Goal: Find specific page/section: Find specific page/section

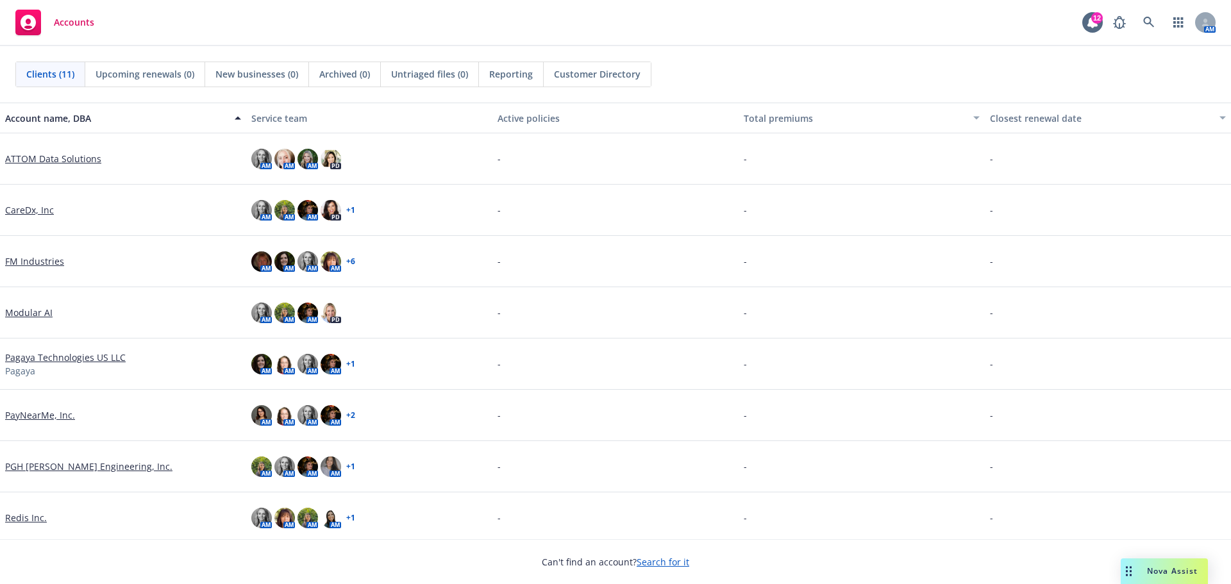
click at [63, 160] on link "ATTOM Data Solutions" at bounding box center [53, 158] width 96 height 13
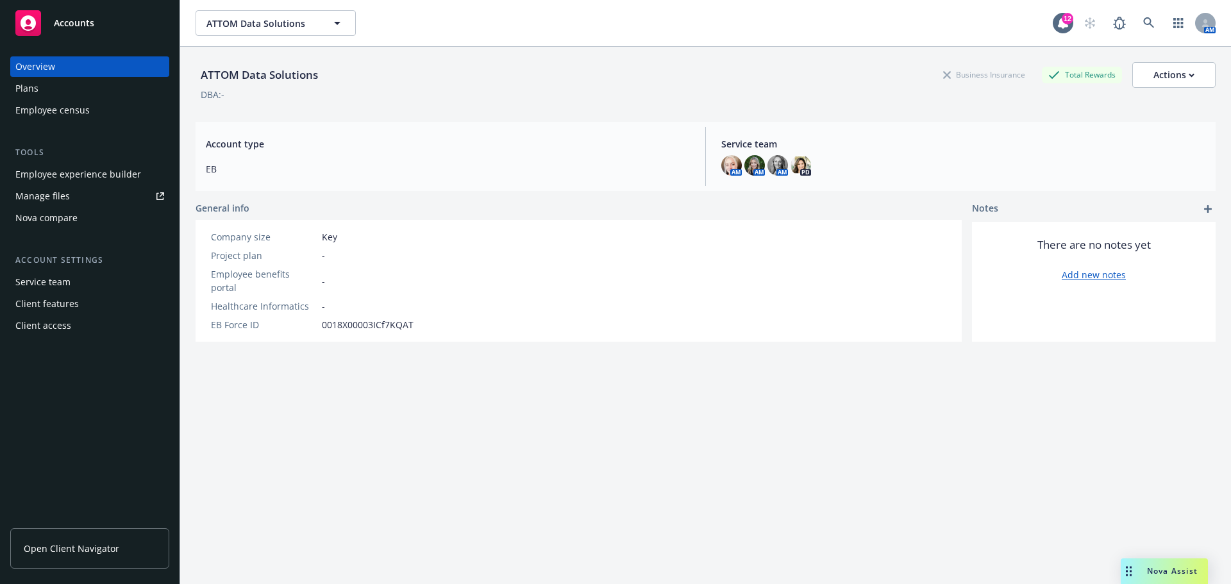
click at [78, 192] on link "Manage files" at bounding box center [89, 196] width 159 height 21
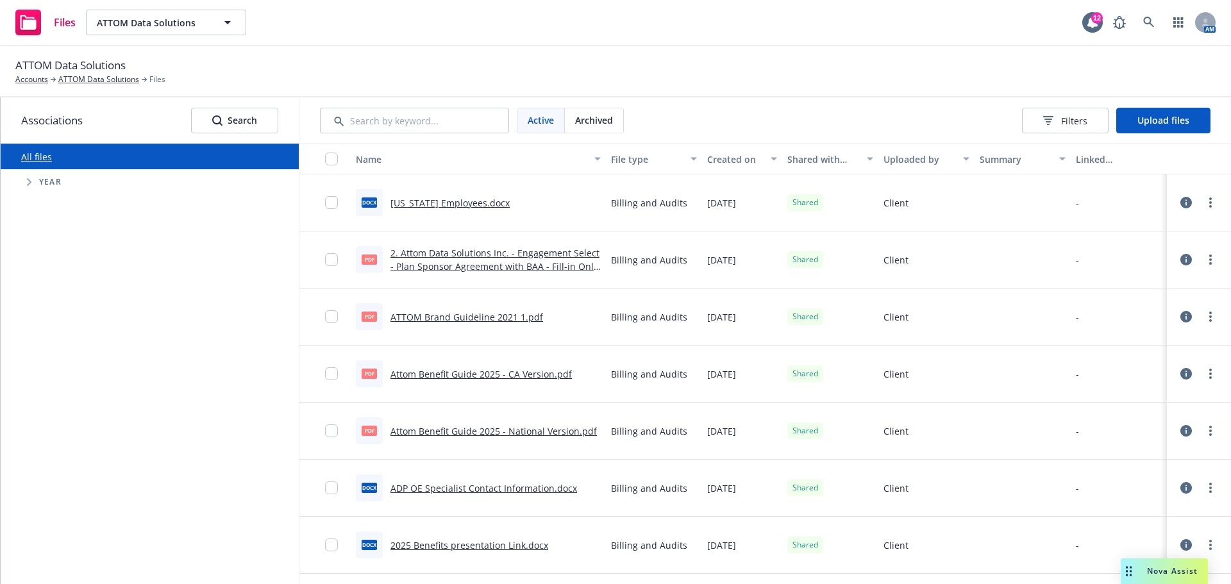
click at [19, 185] on div "Year" at bounding box center [155, 182] width 285 height 26
click at [31, 185] on icon "Tree Example" at bounding box center [29, 182] width 5 height 8
click at [58, 360] on input "Tree Example" at bounding box center [61, 357] width 13 height 13
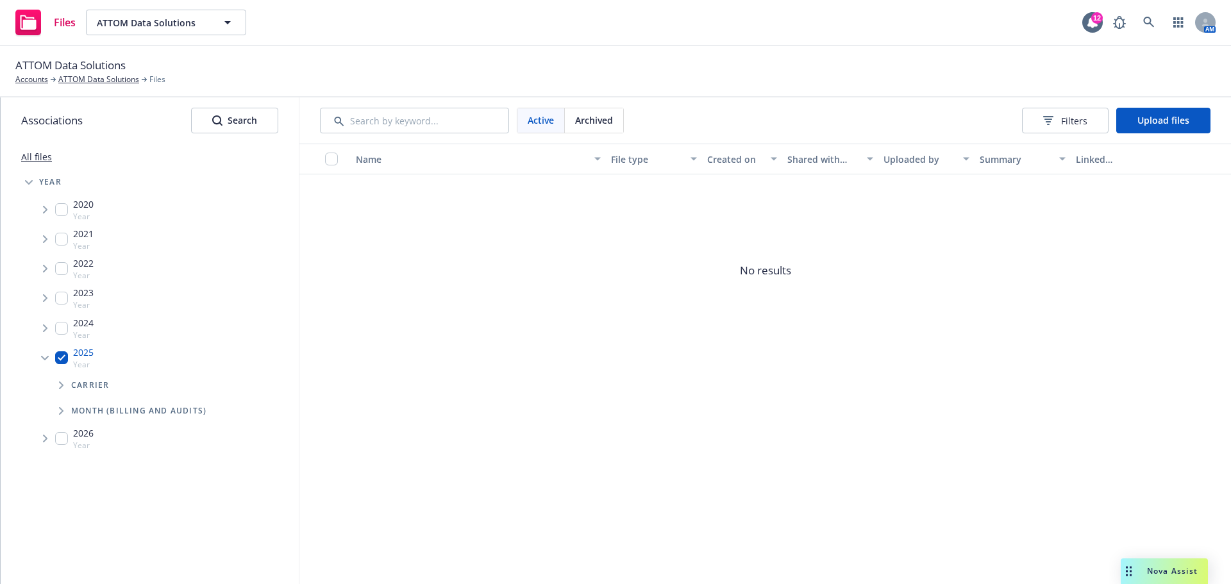
click at [59, 387] on icon "Tree Example" at bounding box center [61, 386] width 5 height 8
click at [97, 416] on input "Tree Example" at bounding box center [94, 413] width 13 height 13
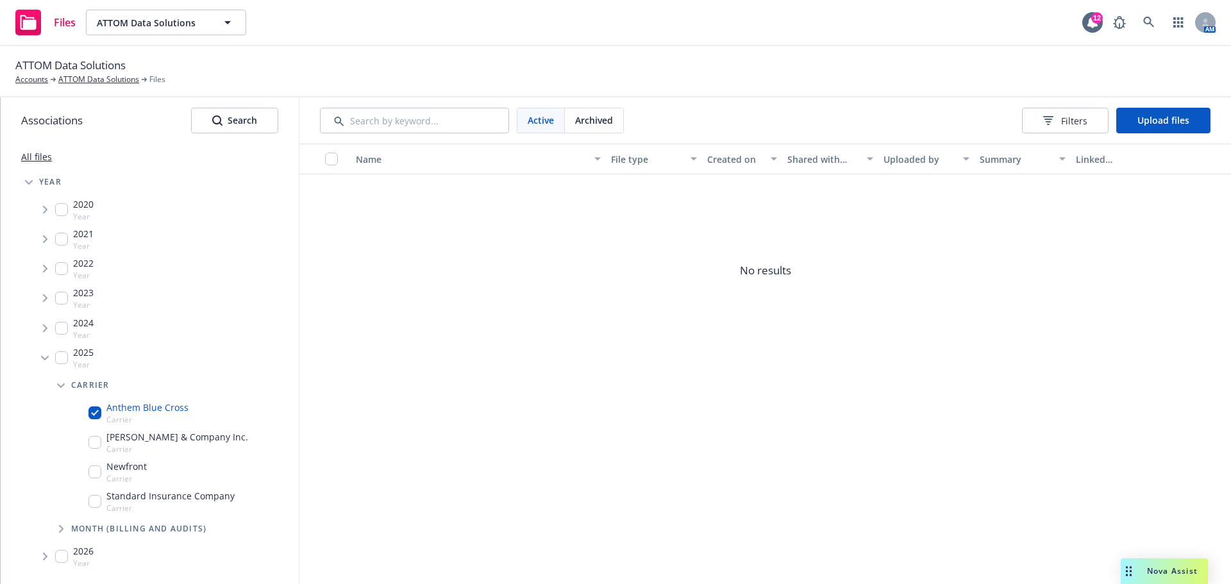
click at [92, 436] on div "Igoe & Company Inc. Carrier" at bounding box center [168, 442] width 160 height 24
click at [94, 469] on input "Tree Example" at bounding box center [94, 472] width 13 height 13
click at [94, 503] on input "Tree Example" at bounding box center [94, 501] width 13 height 13
checkbox input "true"
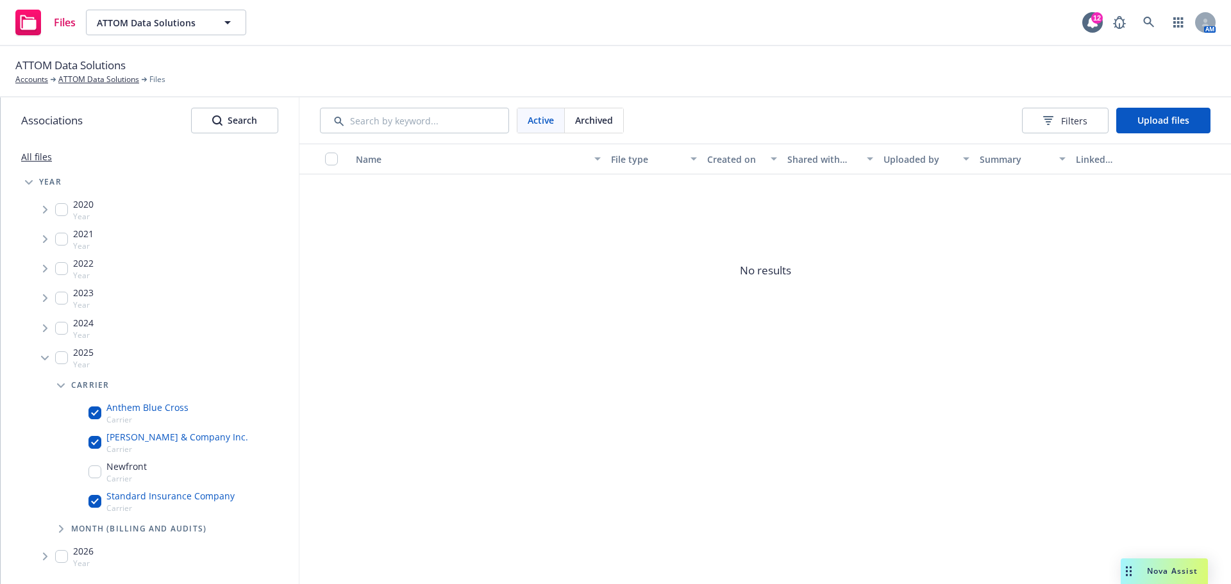
click at [97, 476] on input "Tree Example" at bounding box center [94, 472] width 13 height 13
click at [65, 356] on input "Tree Example" at bounding box center [61, 357] width 13 height 13
checkbox input "true"
click at [734, 78] on div "ATTOM Data Solutions Accounts ATTOM Data Solutions Files" at bounding box center [615, 71] width 1200 height 28
click at [498, 72] on div "ATTOM Data Solutions Accounts ATTOM Data Solutions Files" at bounding box center [615, 71] width 1200 height 28
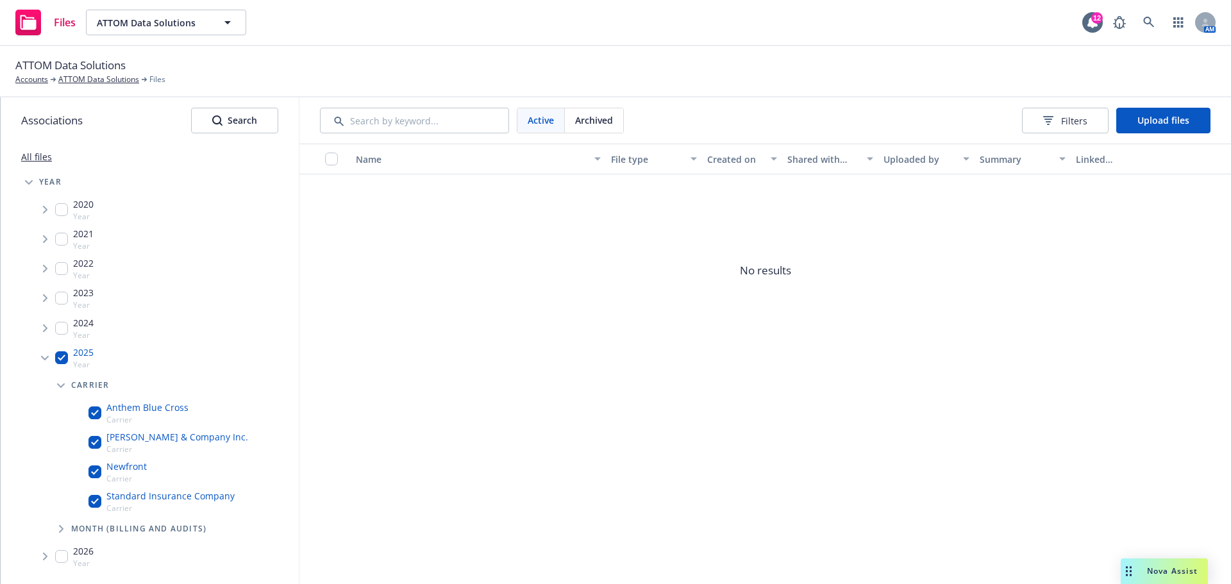
click at [350, 55] on div "ATTOM Data Solutions Accounts ATTOM Data Solutions Files" at bounding box center [615, 71] width 1231 height 51
click at [657, 72] on div "ATTOM Data Solutions Accounts ATTOM Data Solutions Files" at bounding box center [615, 71] width 1200 height 28
click at [652, 69] on div "ATTOM Data Solutions Accounts ATTOM Data Solutions Files" at bounding box center [615, 71] width 1200 height 28
